Goal: Task Accomplishment & Management: Use online tool/utility

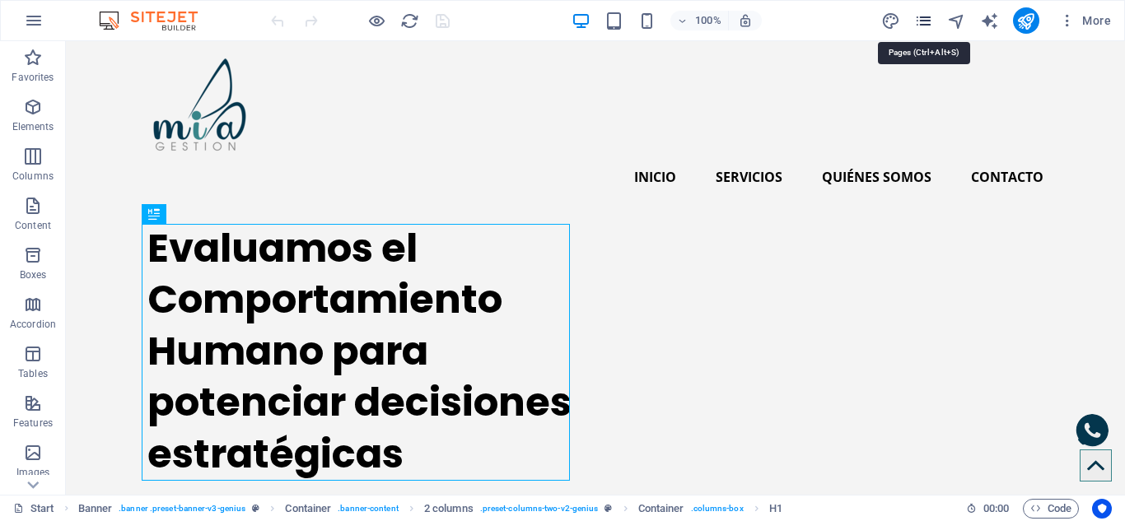
click at [0, 0] on icon "pages" at bounding box center [0, 0] width 0 height 0
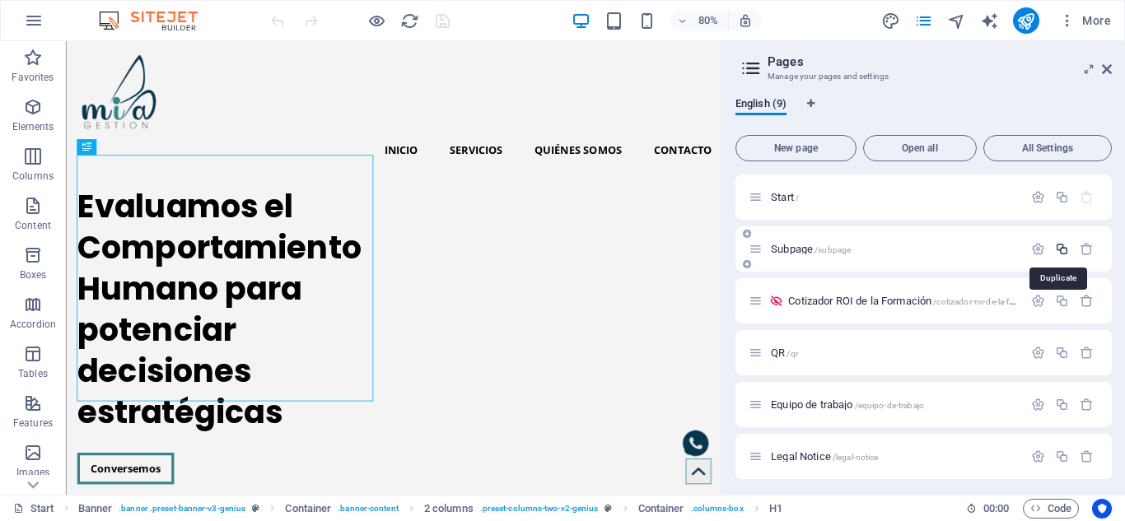
click at [1059, 251] on icon "button" at bounding box center [1062, 249] width 14 height 14
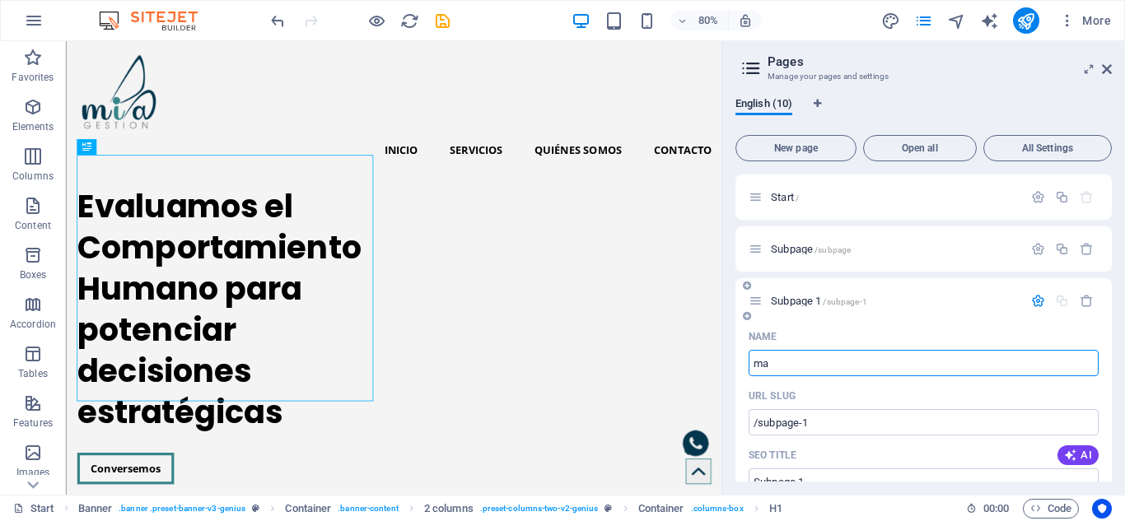
type input "m"
type input "/mai"
type input "mai"
type input "/"
type input "Interno"
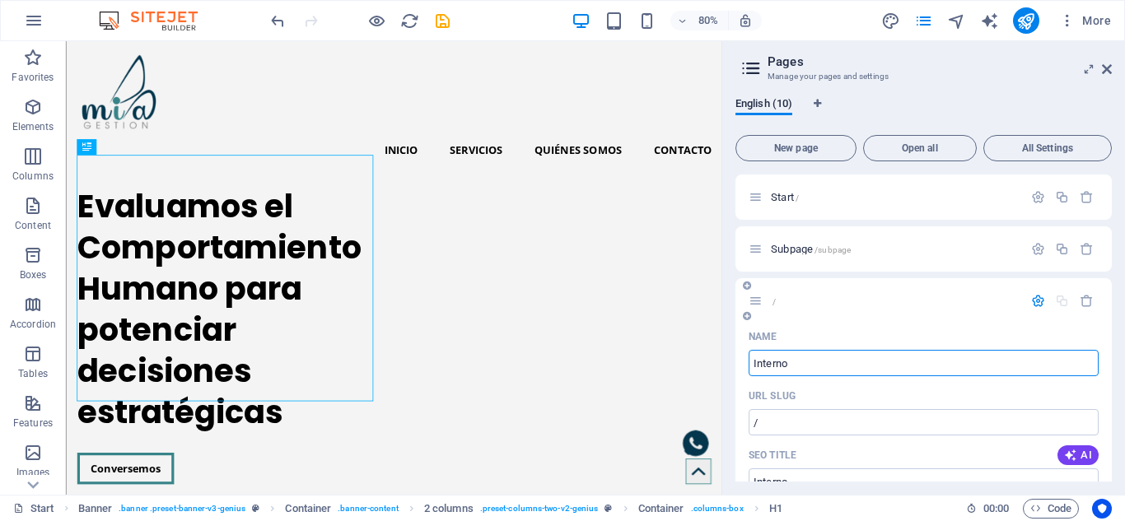
type input "/interno"
type input "Interno"
type input "Mail"
type input "/mail"
type input "Mail"
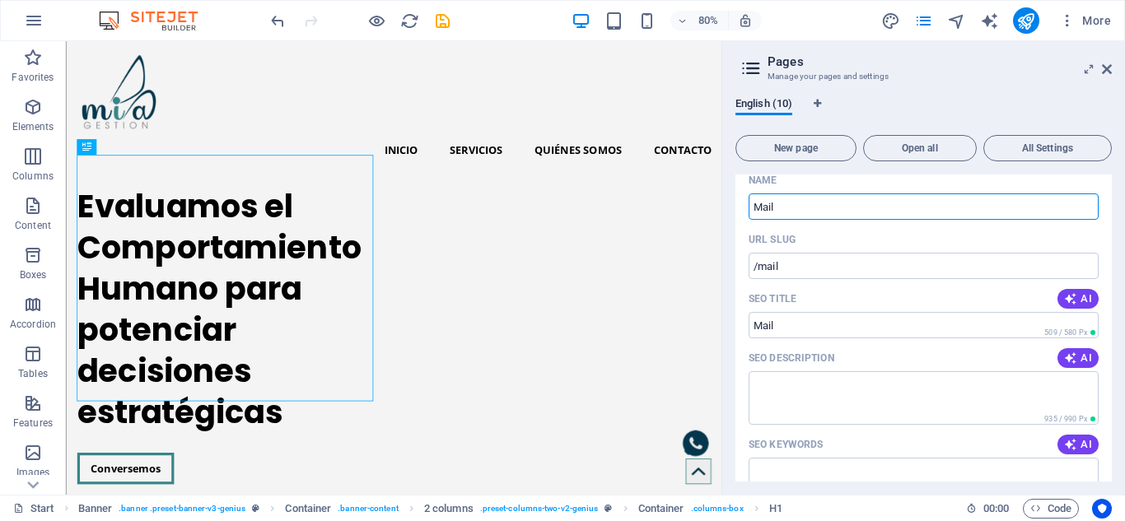
scroll to position [74, 0]
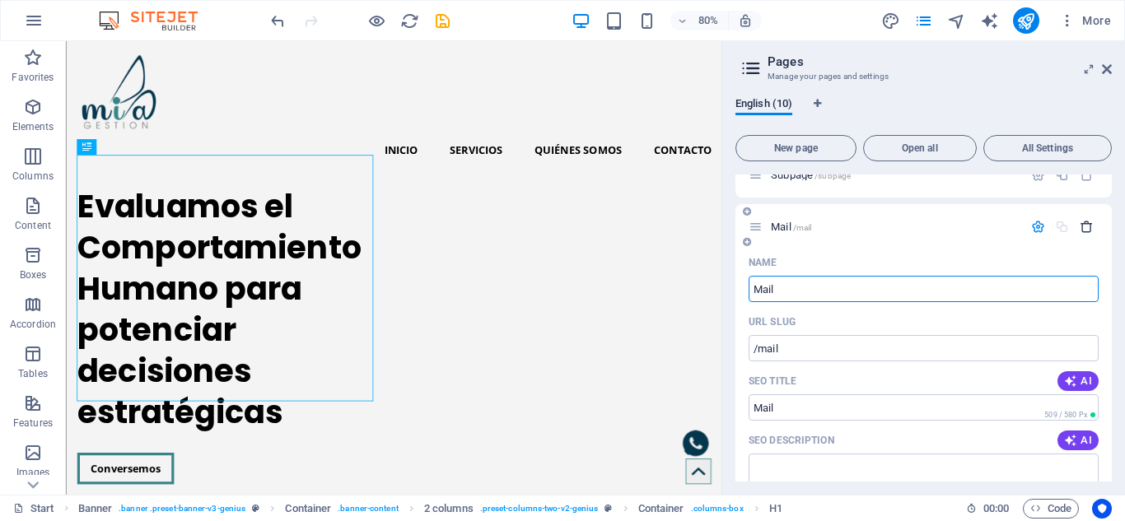
type input "Mail"
click at [1088, 227] on icon "button" at bounding box center [1087, 227] width 14 height 14
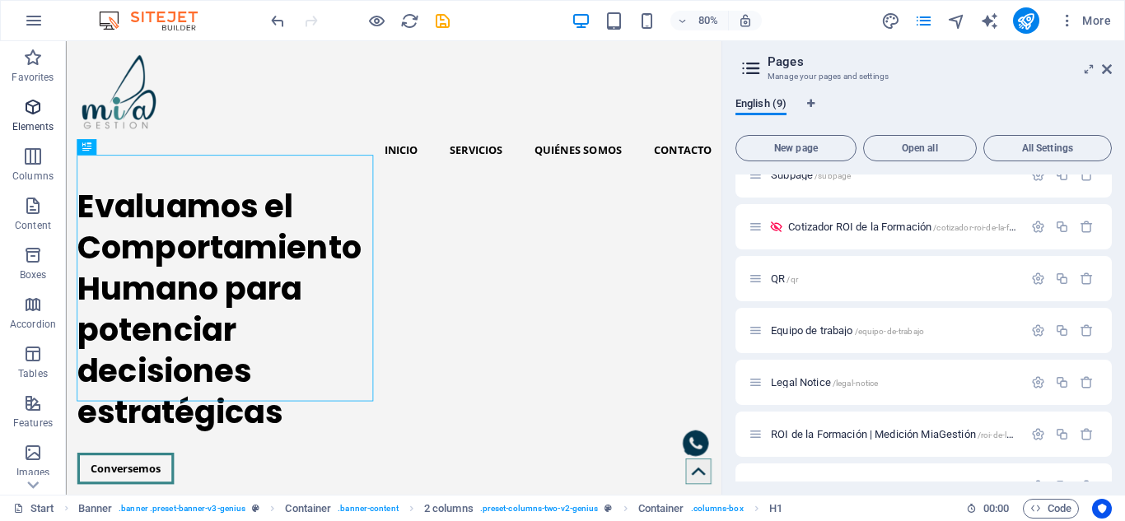
click at [26, 103] on icon "button" at bounding box center [33, 107] width 20 height 20
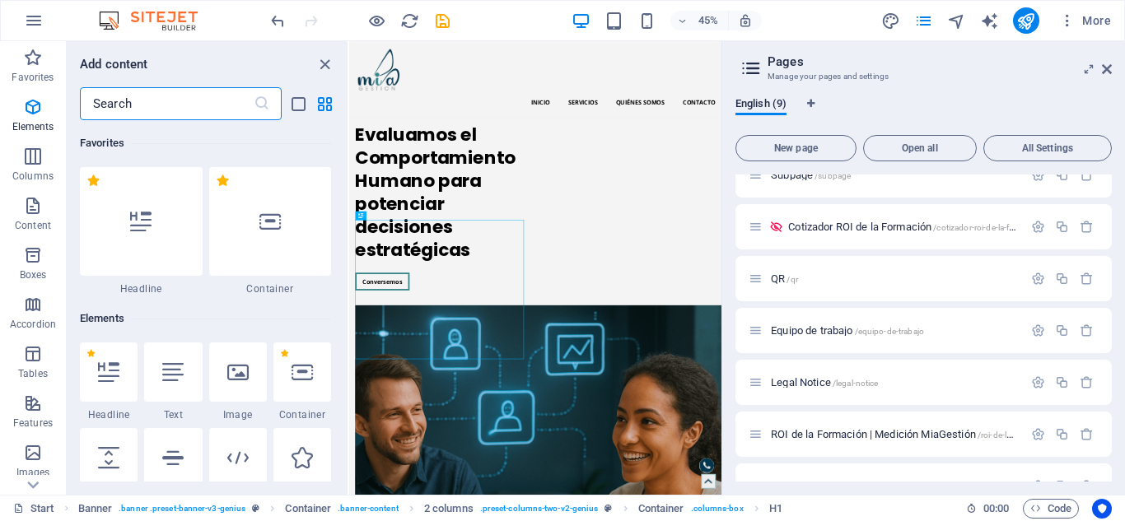
scroll to position [175, 0]
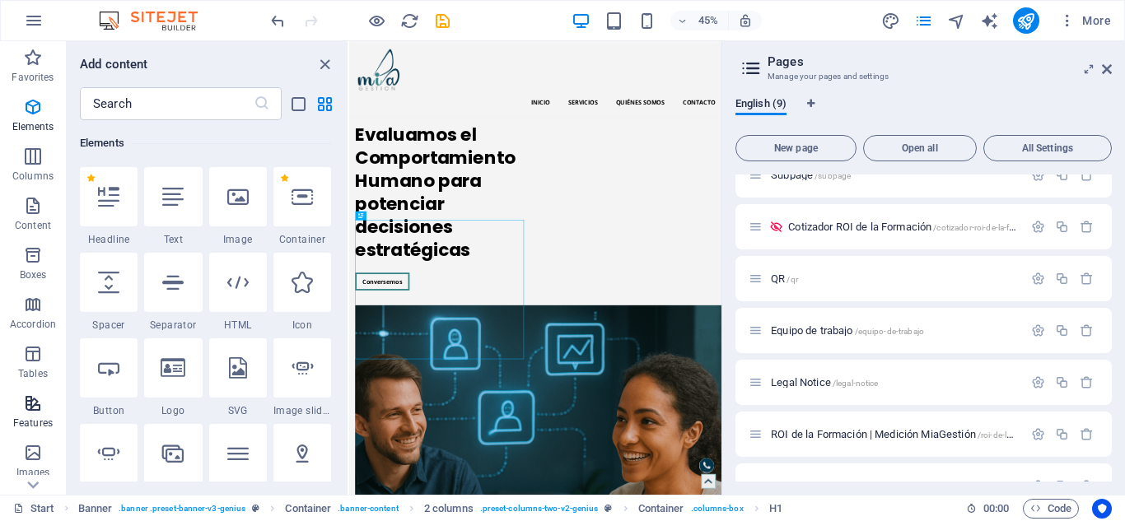
click at [34, 413] on icon "button" at bounding box center [33, 404] width 20 height 20
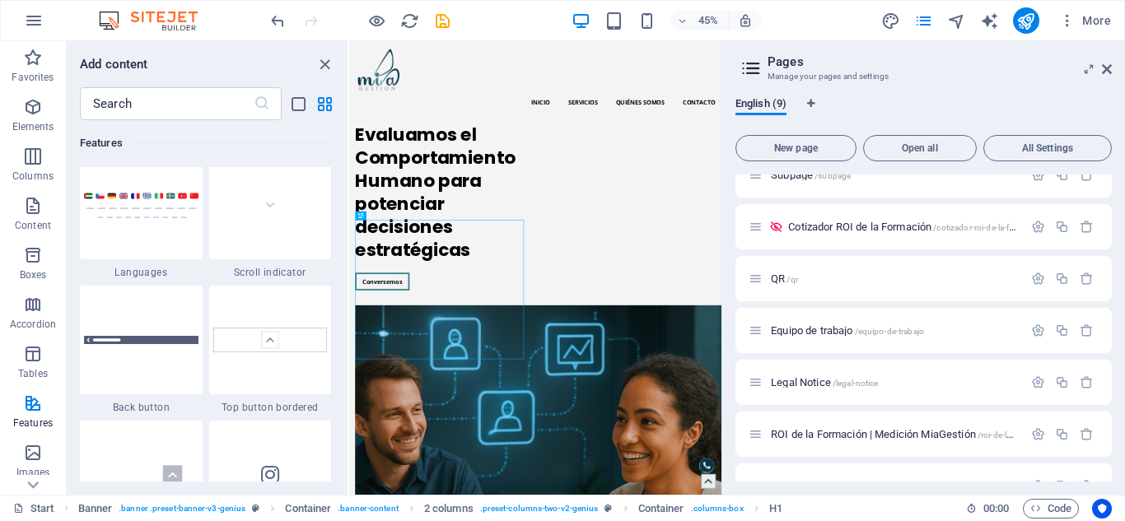
scroll to position [7654, 0]
